Goal: Feedback & Contribution: Leave review/rating

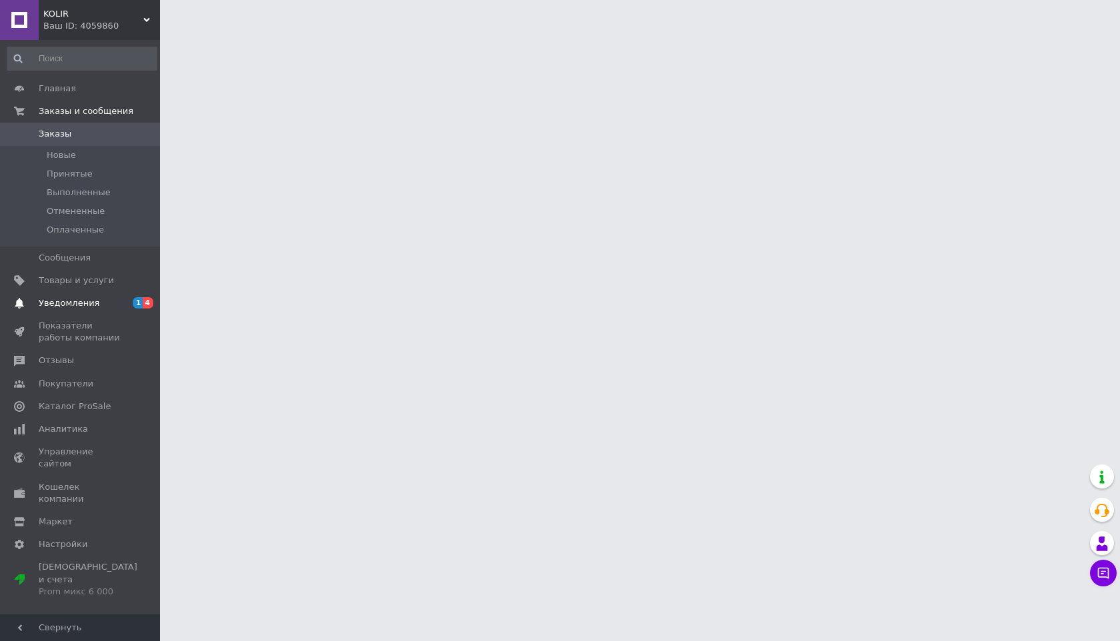
click at [82, 298] on span "Уведомления" at bounding box center [69, 303] width 61 height 12
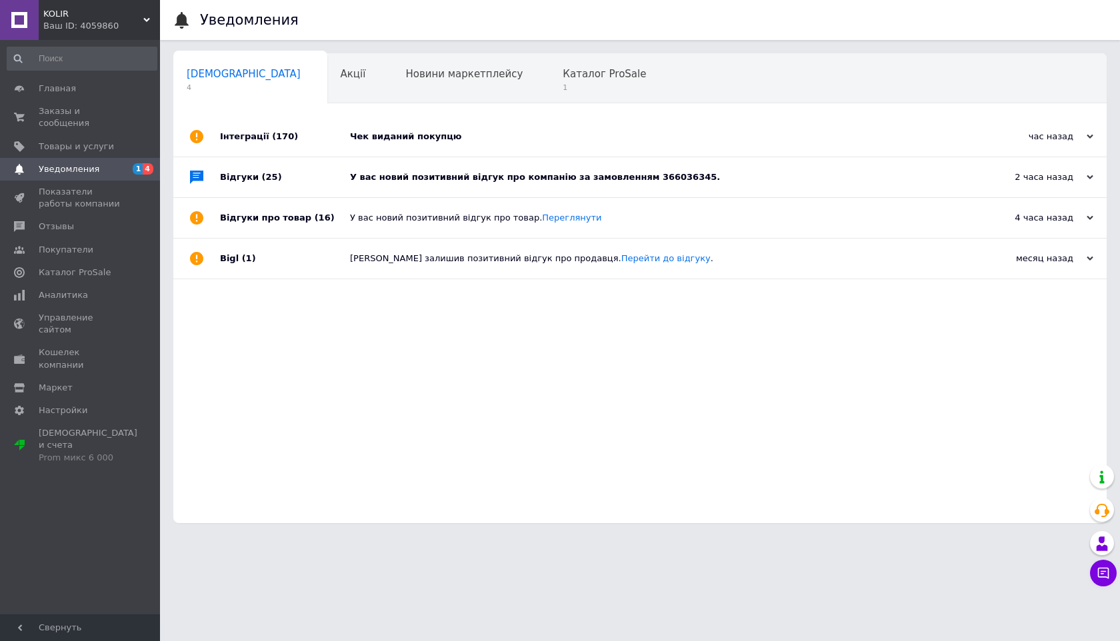
click at [457, 183] on div "У вас новий позитивний відгук про компанію за замовленням 366036345." at bounding box center [655, 177] width 610 height 12
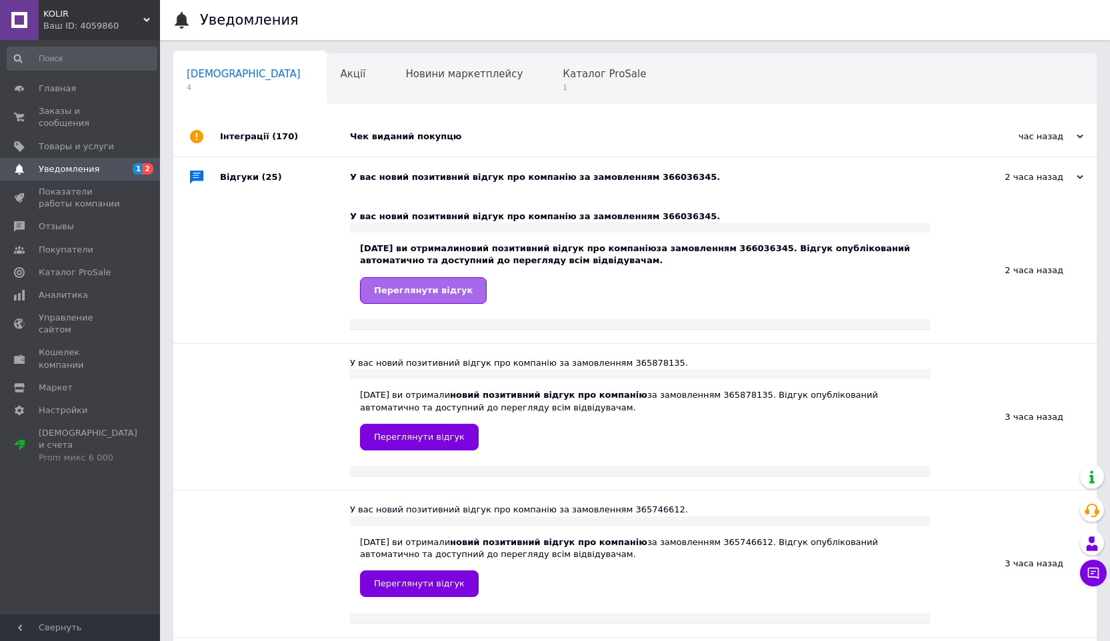
click at [441, 289] on span "Переглянути відгук" at bounding box center [423, 290] width 99 height 10
click at [381, 137] on div "Чек виданий покупцю" at bounding box center [650, 137] width 600 height 12
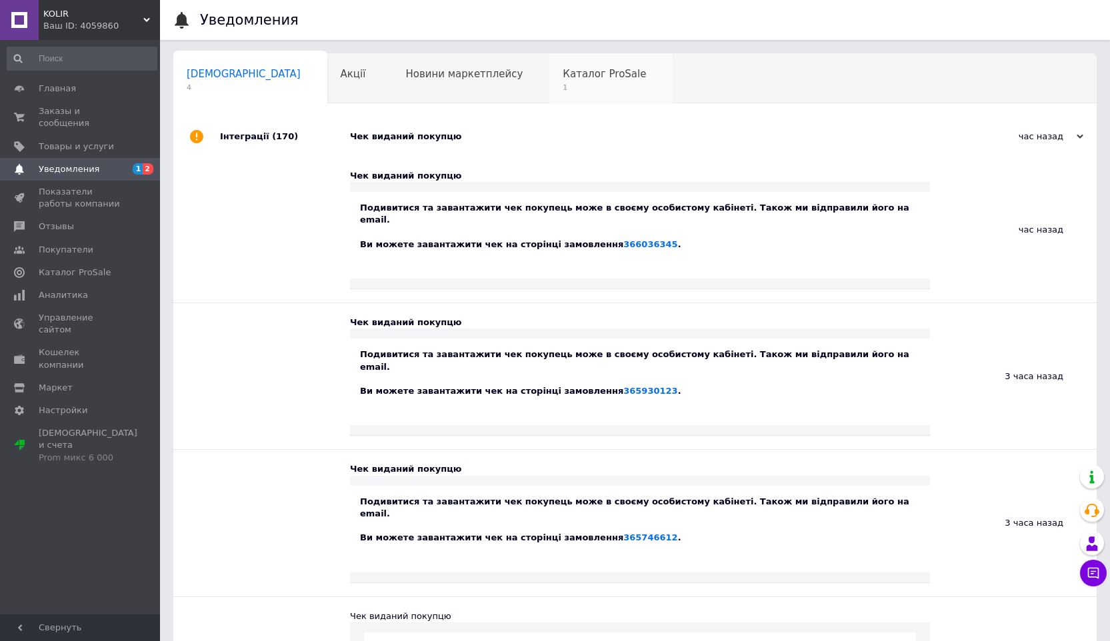
click at [563, 74] on span "Каталог ProSale" at bounding box center [604, 74] width 83 height 12
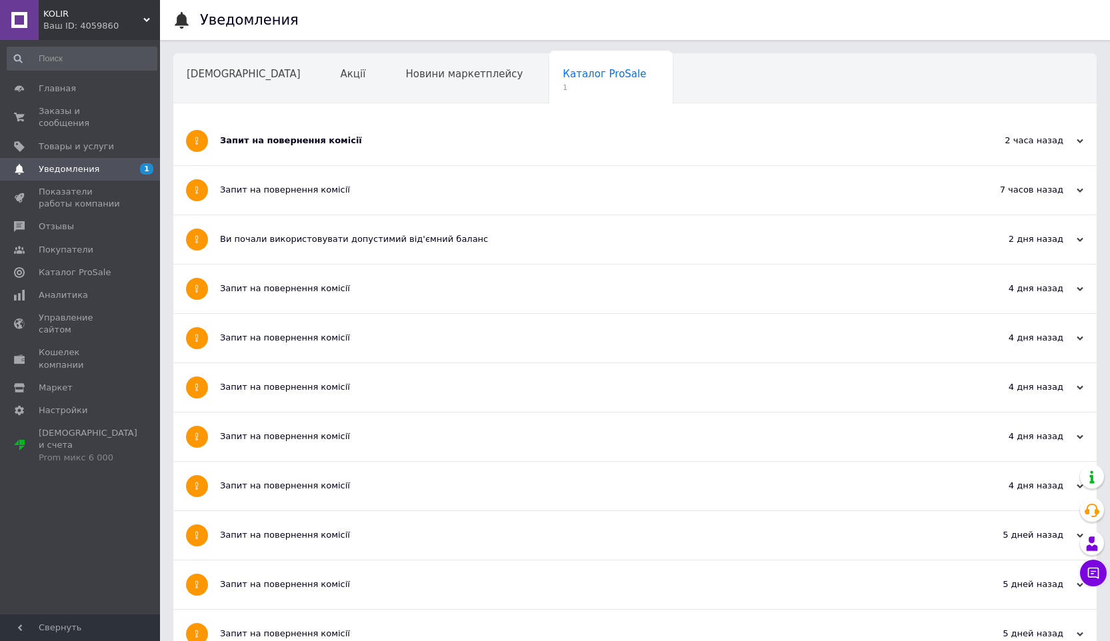
click at [313, 143] on div "Запит на повернення комісії" at bounding box center [585, 141] width 730 height 12
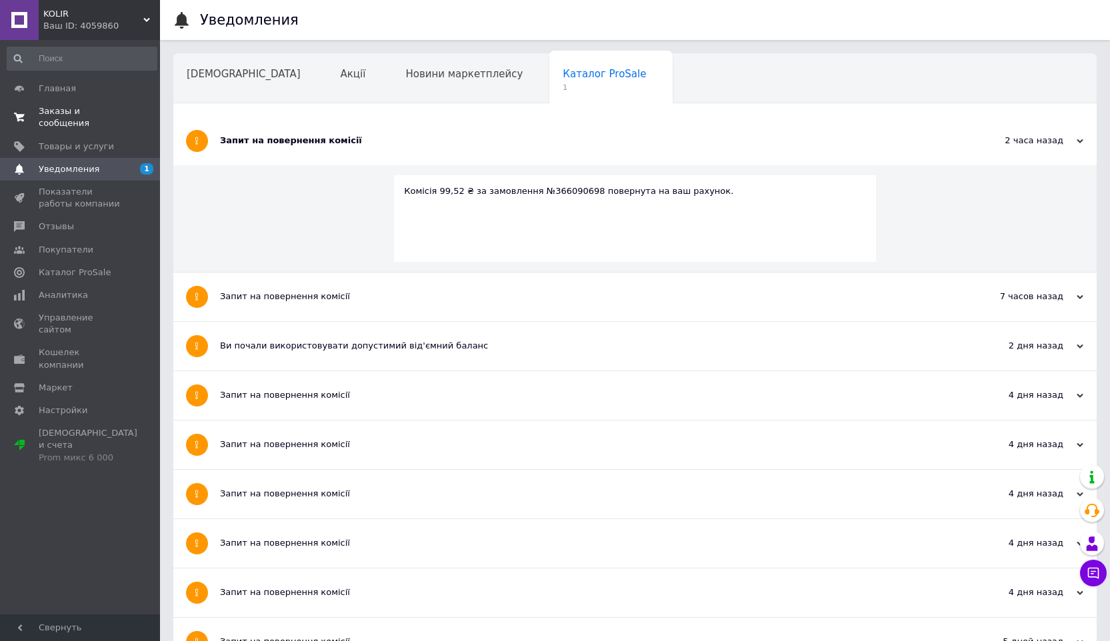
click at [79, 118] on span "Заказы и сообщения" at bounding box center [81, 117] width 85 height 24
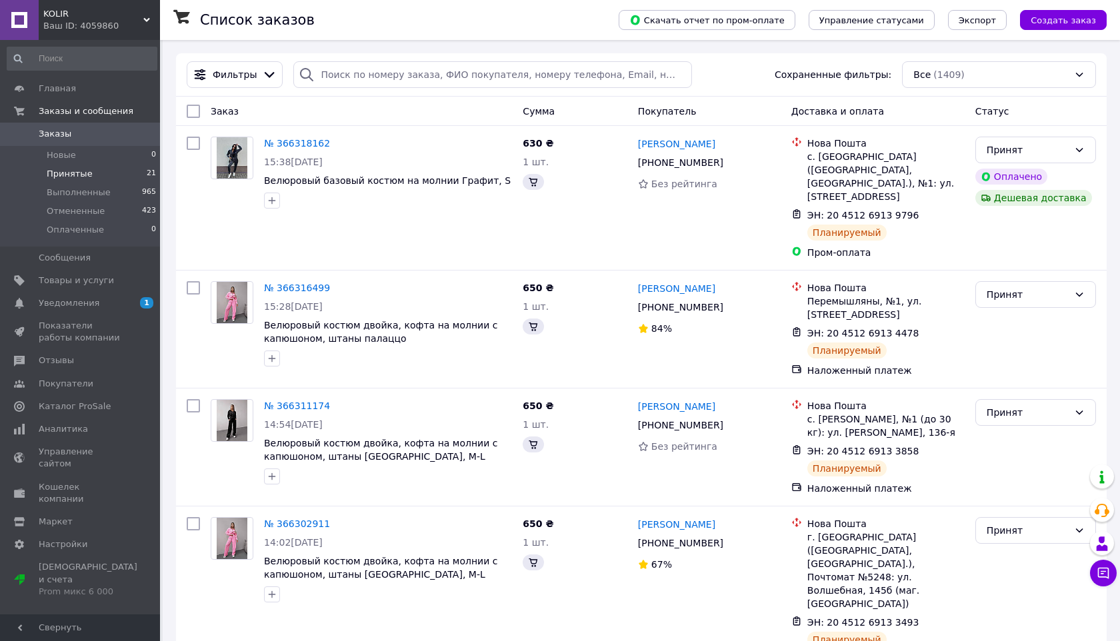
click at [80, 175] on span "Принятые" at bounding box center [70, 174] width 46 height 12
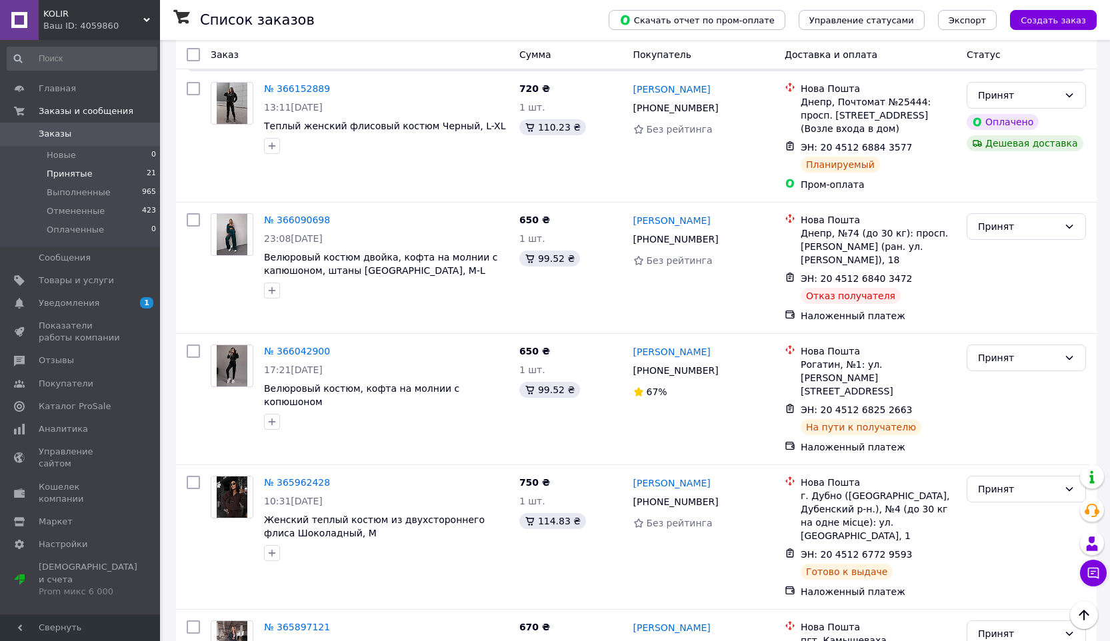
scroll to position [1246, 0]
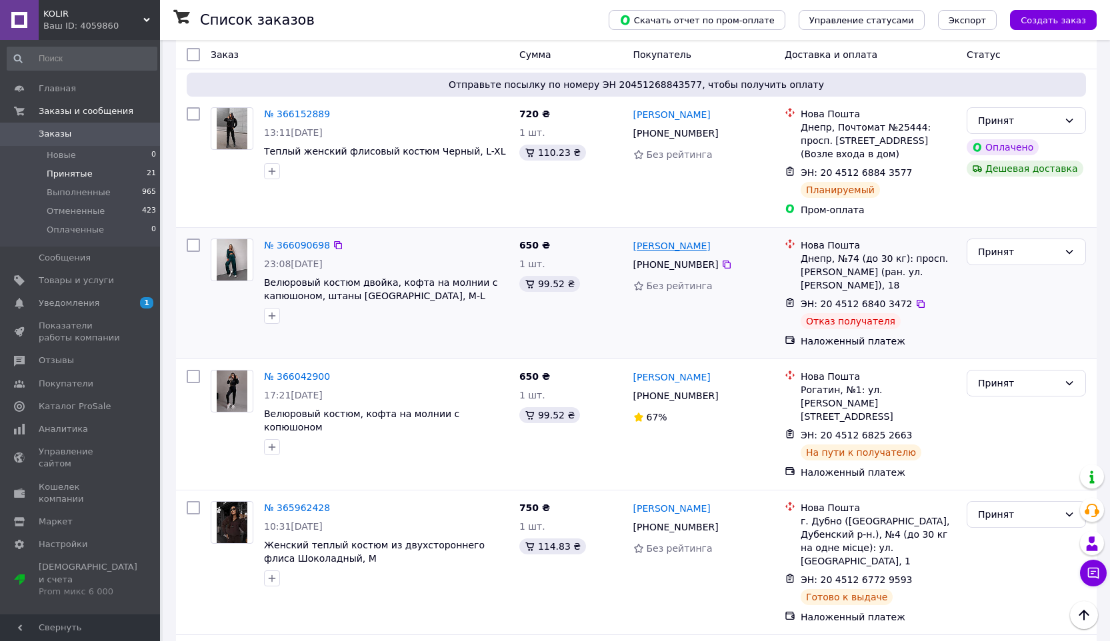
click at [704, 239] on link "[PERSON_NAME]" at bounding box center [671, 245] width 77 height 13
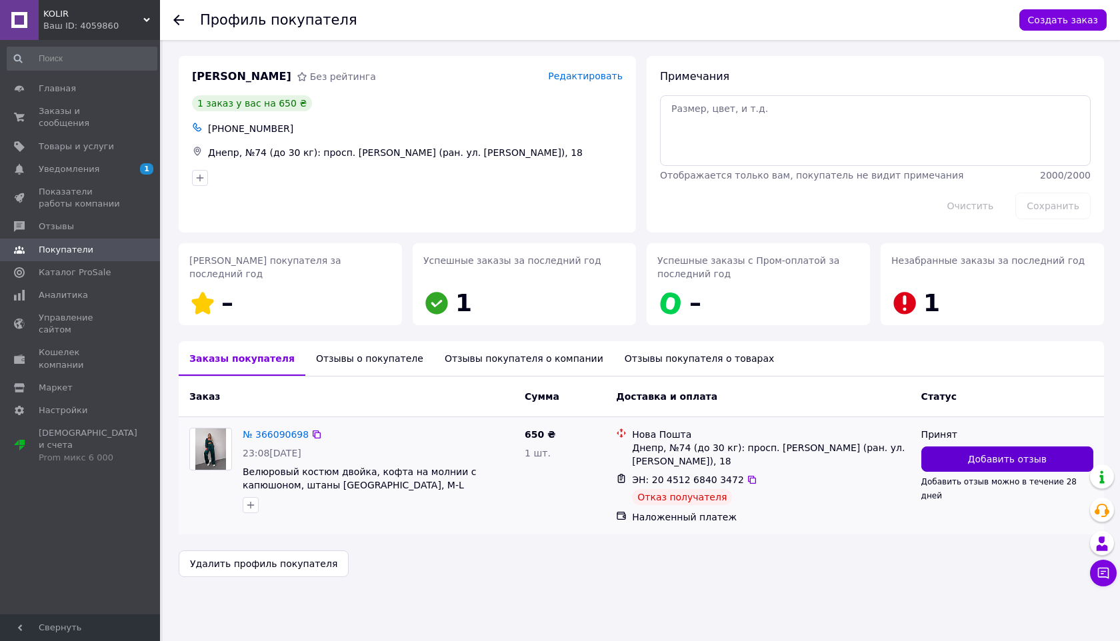
click at [961, 457] on button "Добавить отзыв" at bounding box center [1007, 459] width 172 height 25
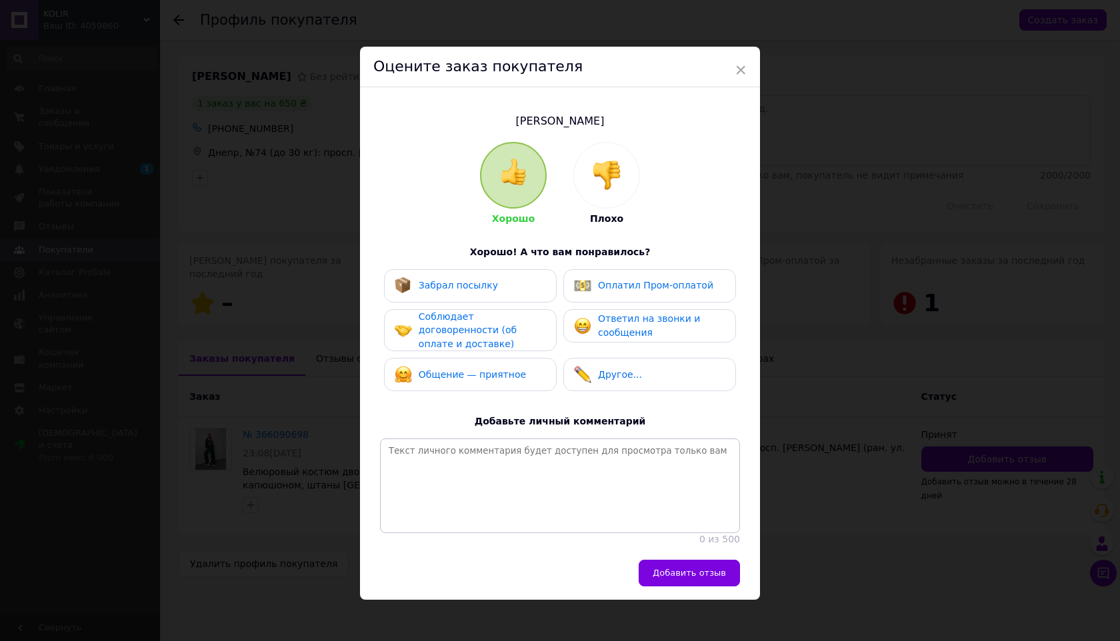
click at [607, 179] on img at bounding box center [606, 175] width 29 height 29
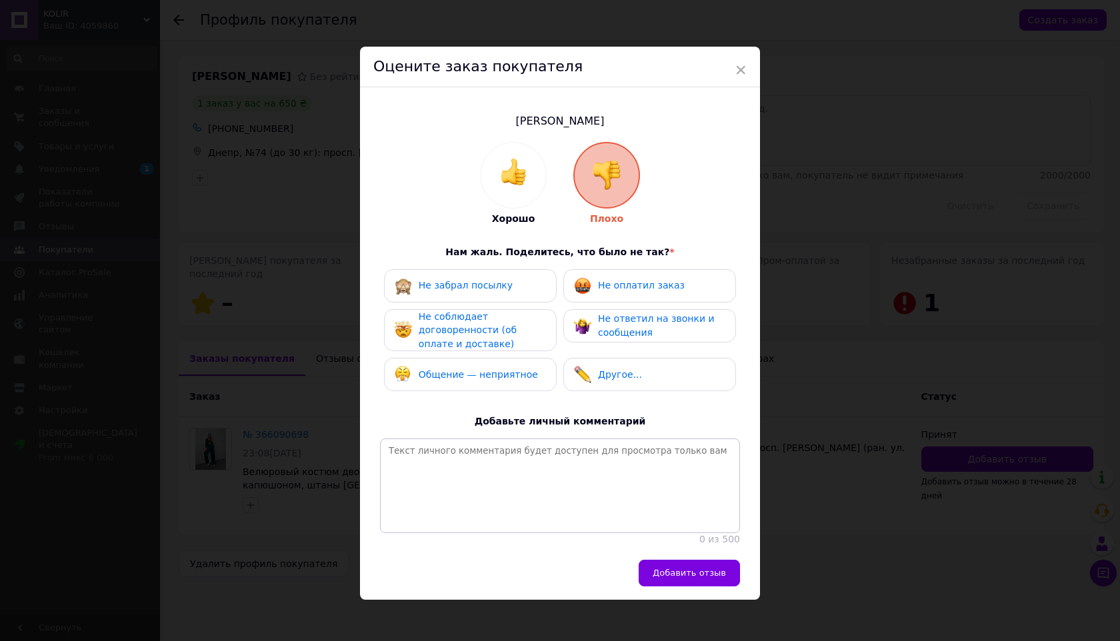
click at [481, 280] on span "Не забрал посылку" at bounding box center [466, 285] width 94 height 11
click at [613, 280] on span "Не оплатил заказ" at bounding box center [641, 285] width 87 height 11
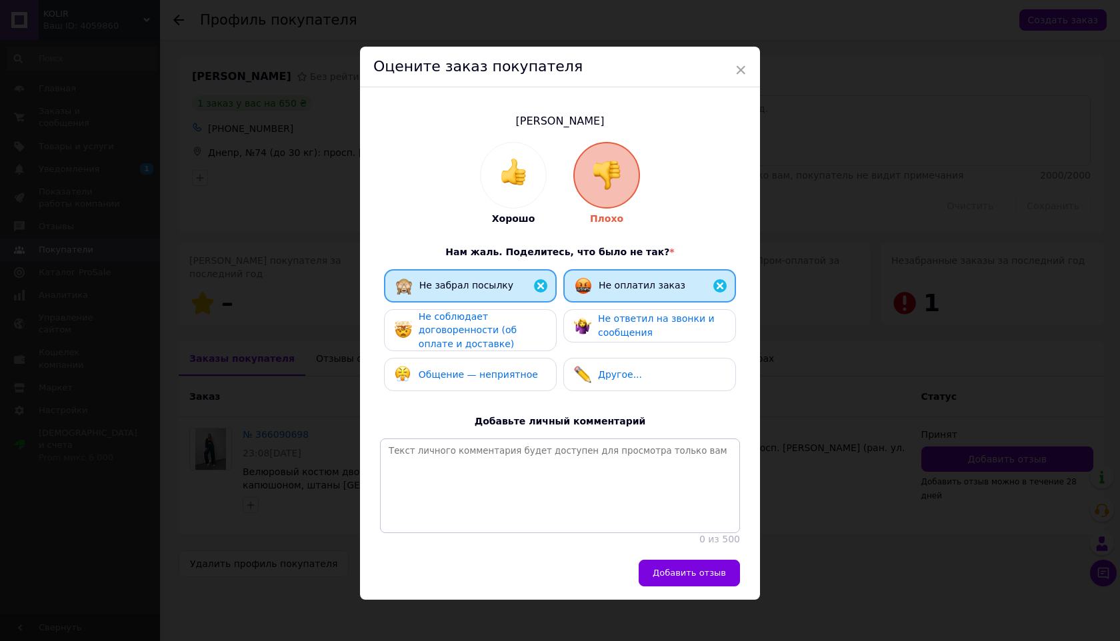
click at [517, 323] on span "Не соблюдает договоренности (об оплате и доставке)" at bounding box center [468, 330] width 98 height 38
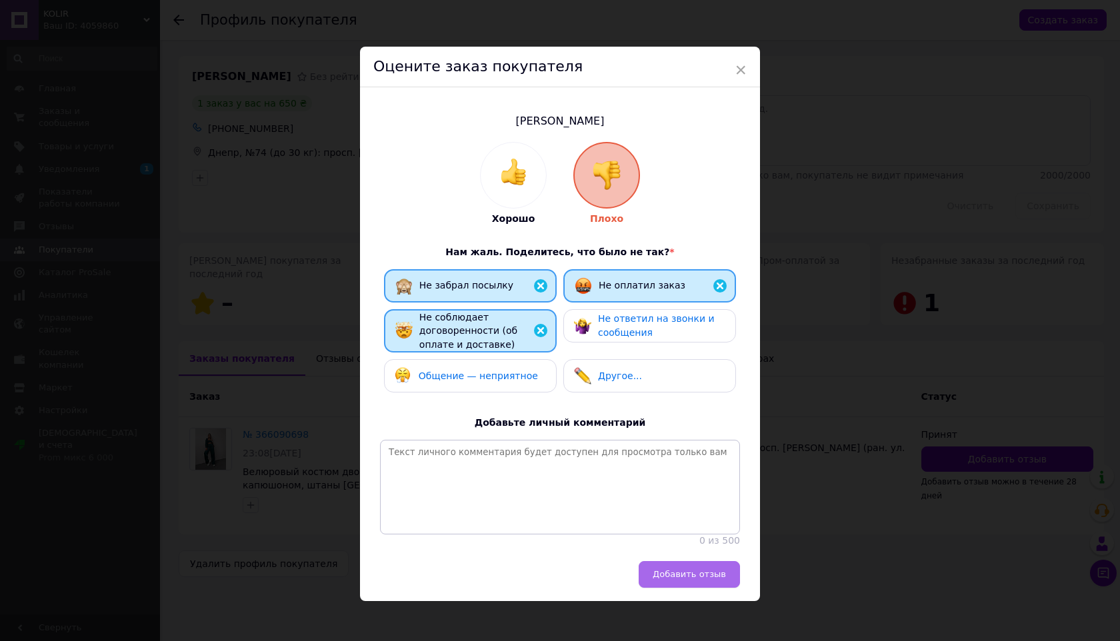
click at [701, 579] on span "Добавить отзыв" at bounding box center [689, 574] width 73 height 10
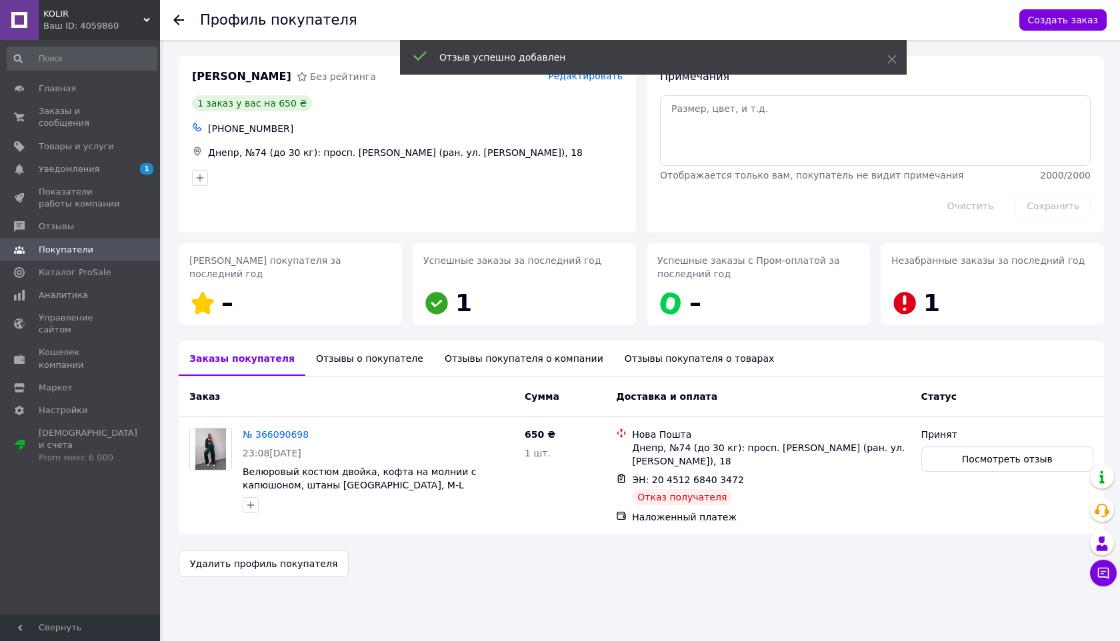
click at [182, 21] on icon at bounding box center [178, 20] width 11 height 11
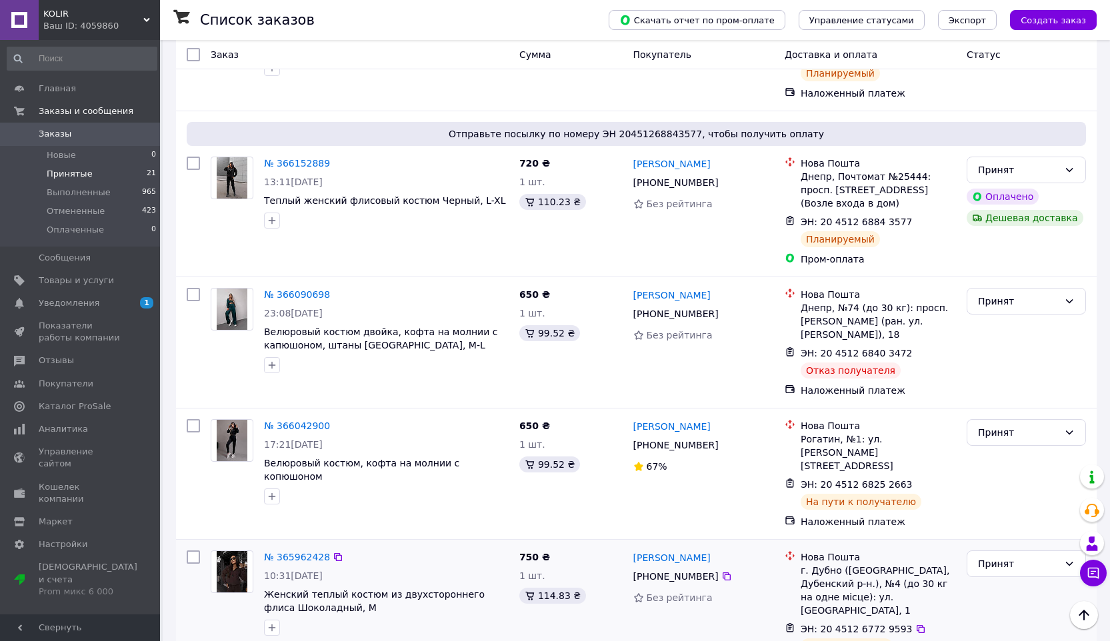
scroll to position [1257, 0]
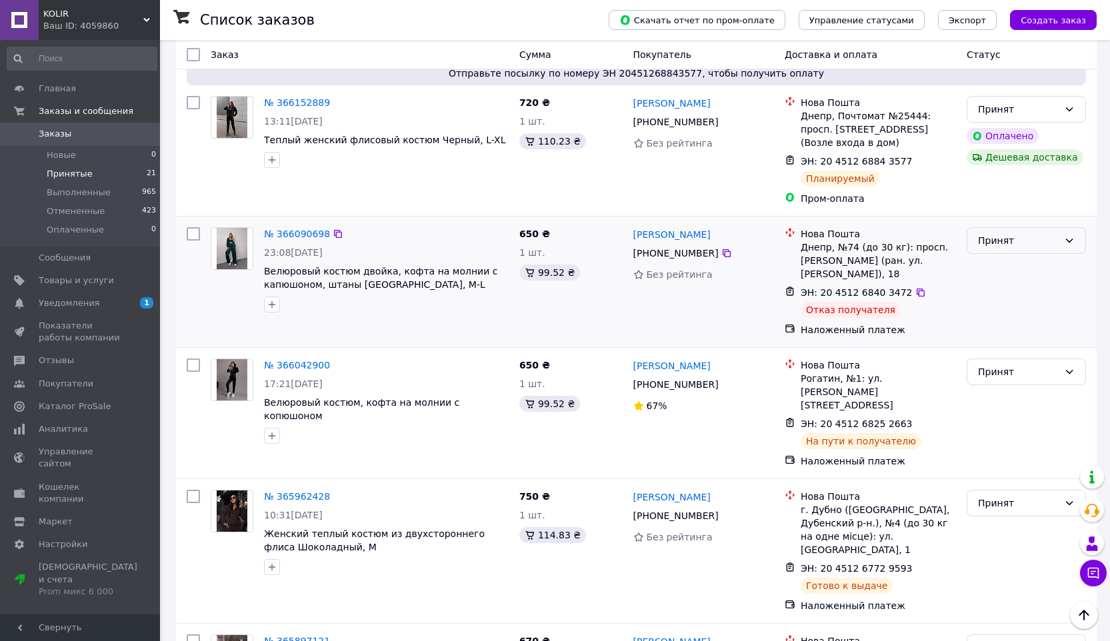
click at [993, 233] on div "Принят" at bounding box center [1018, 240] width 81 height 15
click at [997, 200] on li "Отменен" at bounding box center [1026, 201] width 118 height 24
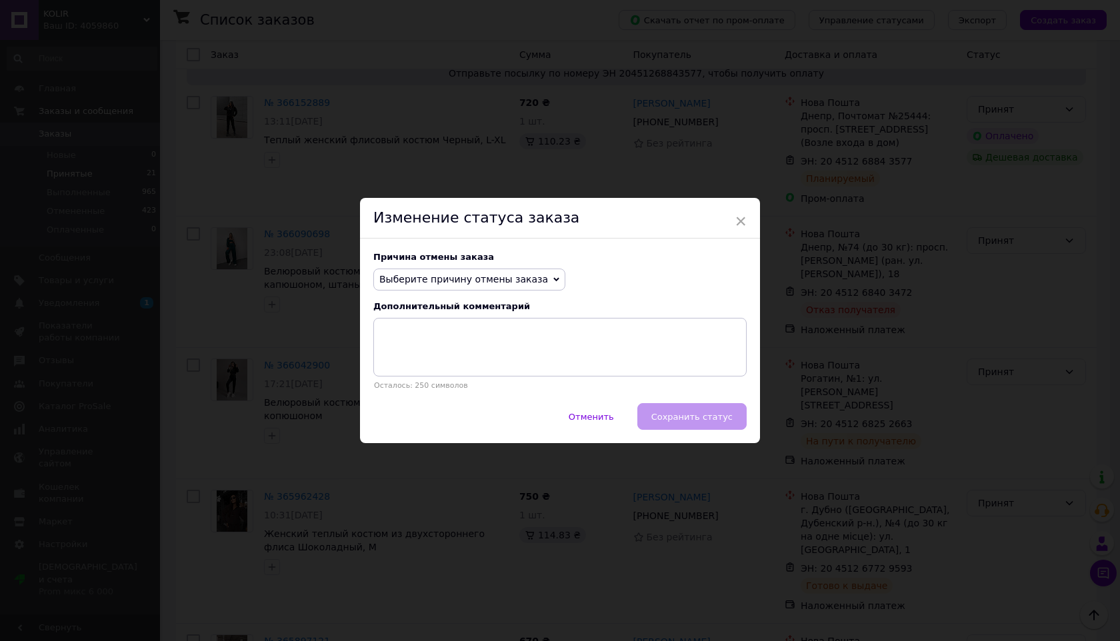
click at [461, 271] on span "Выберите причину отмены заказа" at bounding box center [469, 280] width 192 height 23
click at [425, 415] on li "Другое" at bounding box center [469, 418] width 191 height 19
click at [434, 341] on textarea at bounding box center [559, 347] width 373 height 59
type textarea "отказ"
click at [695, 409] on button "Сохранить статус" at bounding box center [691, 416] width 109 height 27
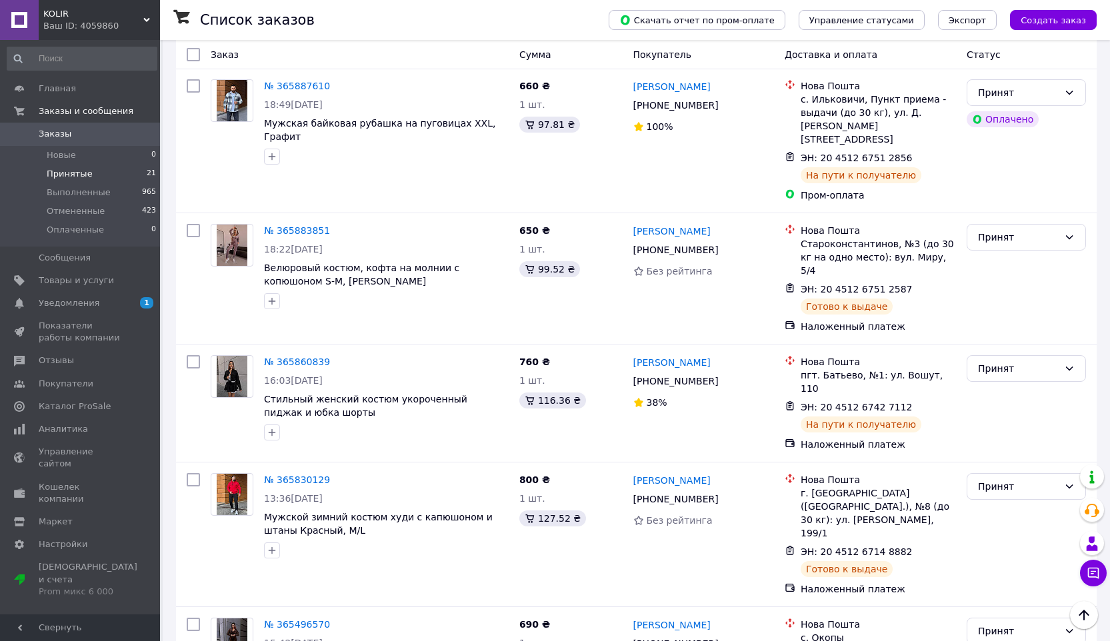
scroll to position [2331, 0]
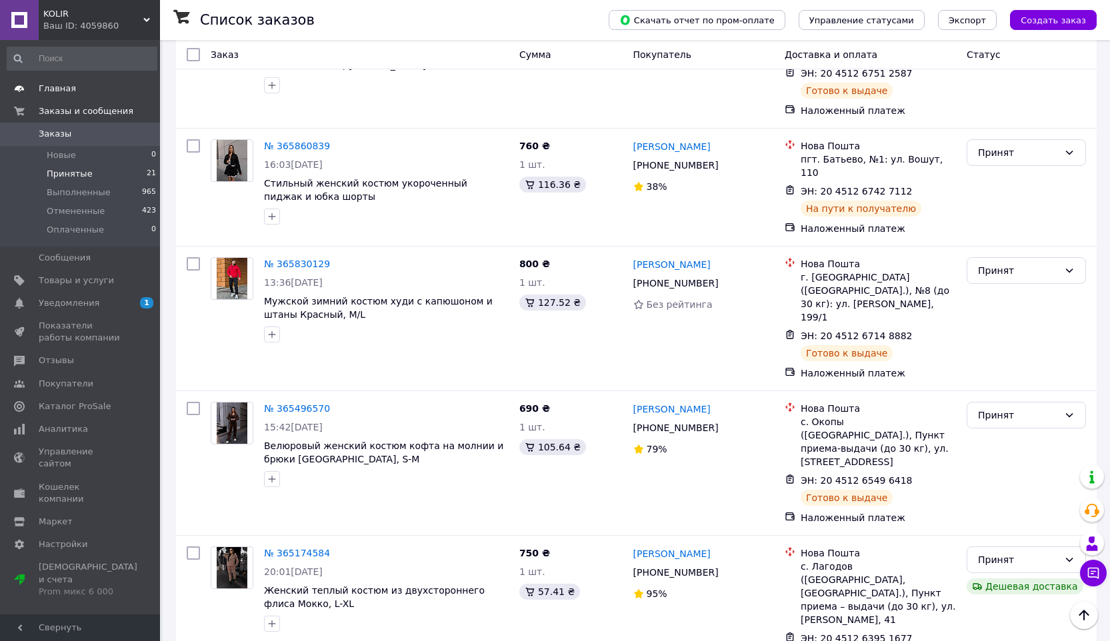
click at [47, 83] on span "Главная" at bounding box center [57, 89] width 37 height 12
